Goal: Task Accomplishment & Management: Manage account settings

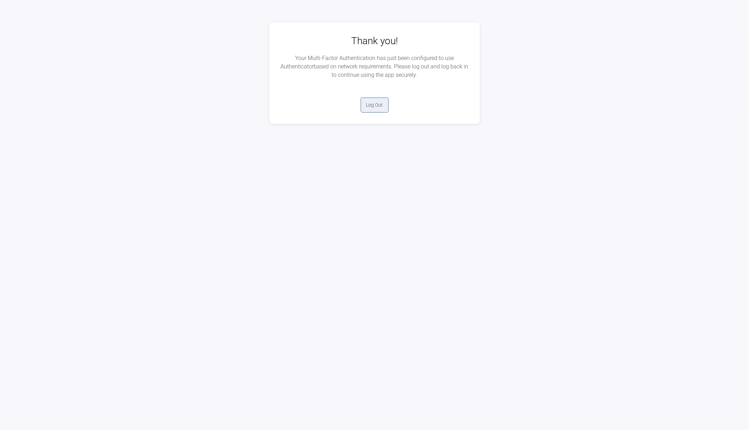
click at [374, 102] on button "Log Out" at bounding box center [375, 104] width 28 height 15
